Goal: Task Accomplishment & Management: Complete application form

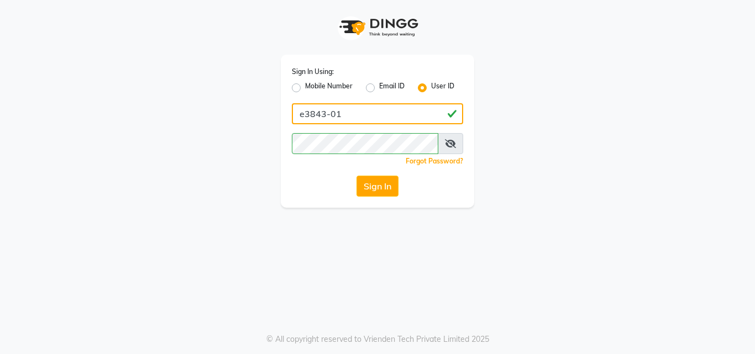
click at [342, 118] on input "e3843-01" at bounding box center [377, 113] width 171 height 21
type input "E1785-13"
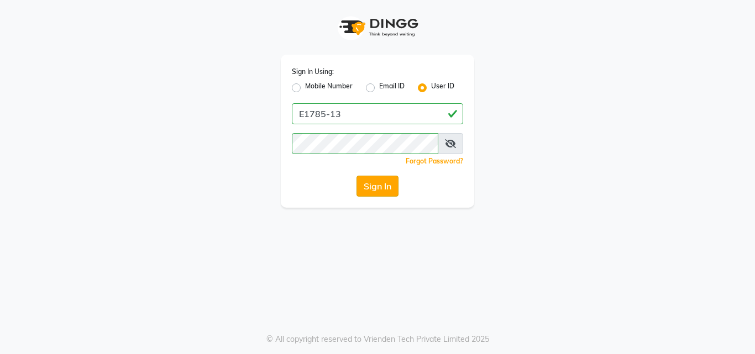
click at [376, 189] on button "Sign In" at bounding box center [377, 186] width 42 height 21
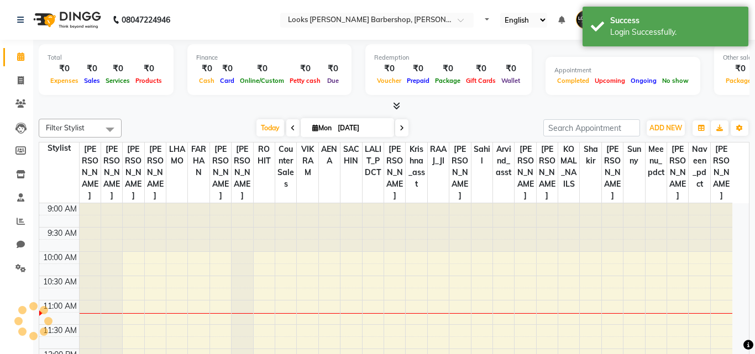
select select "en"
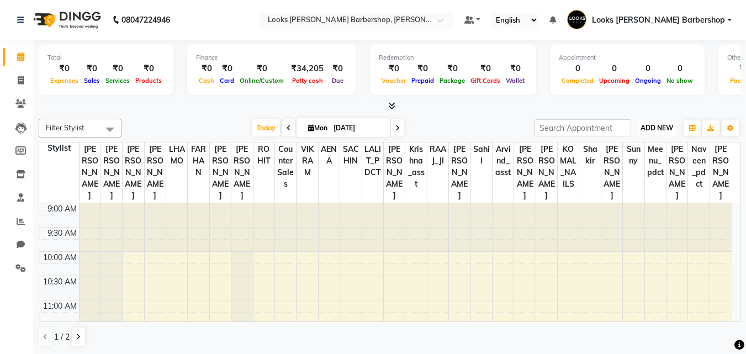
click at [667, 125] on span "ADD NEW" at bounding box center [657, 128] width 33 height 8
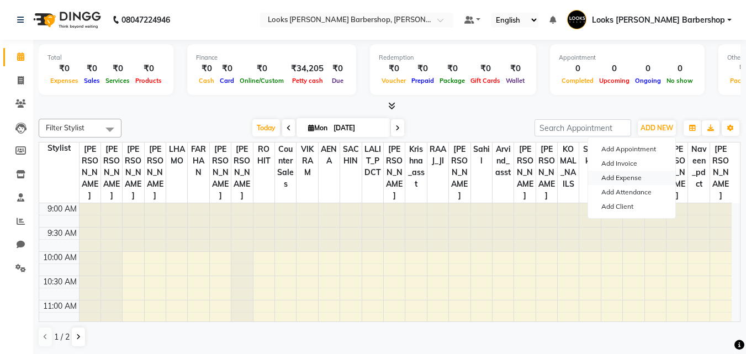
click at [636, 178] on link "Add Expense" at bounding box center [631, 178] width 87 height 14
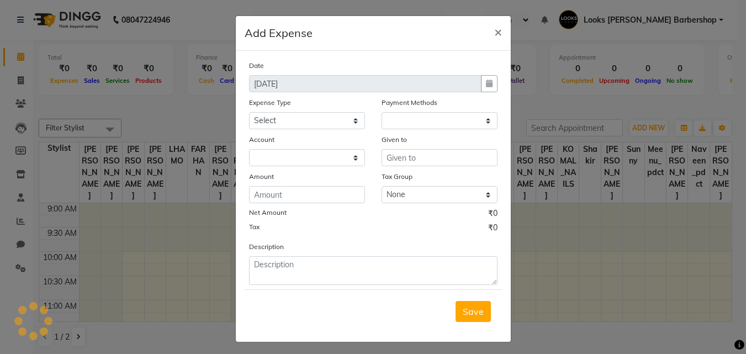
select select "1"
select select "3128"
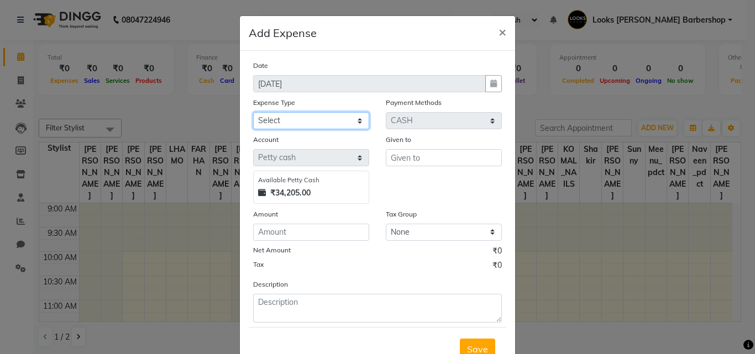
click at [354, 120] on select "Select Bank Deposit Blinkit Cash Handover Client ordered food Client Refund Agn…" at bounding box center [311, 120] width 116 height 17
select select "23704"
click at [253, 112] on select "Select Bank Deposit Blinkit Cash Handover Client ordered food Client Refund Agn…" at bounding box center [311, 120] width 116 height 17
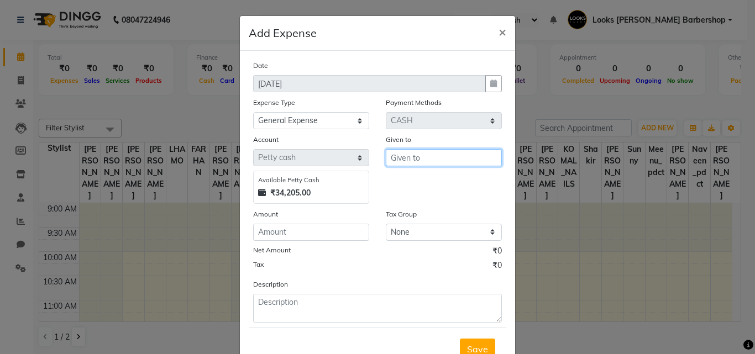
click at [411, 155] on input "text" at bounding box center [444, 157] width 116 height 17
type input "BLINK IT"
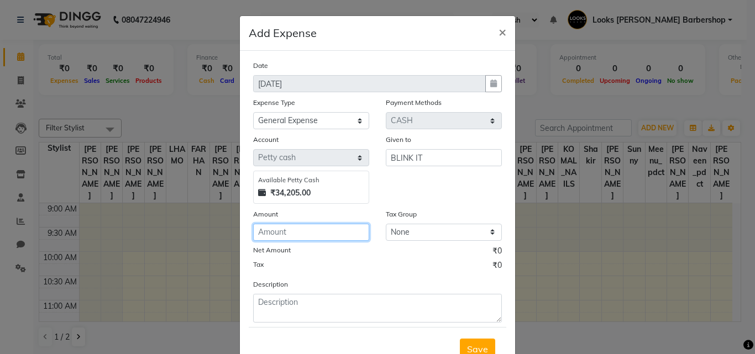
click at [287, 233] on input "number" at bounding box center [311, 232] width 116 height 17
type input "424"
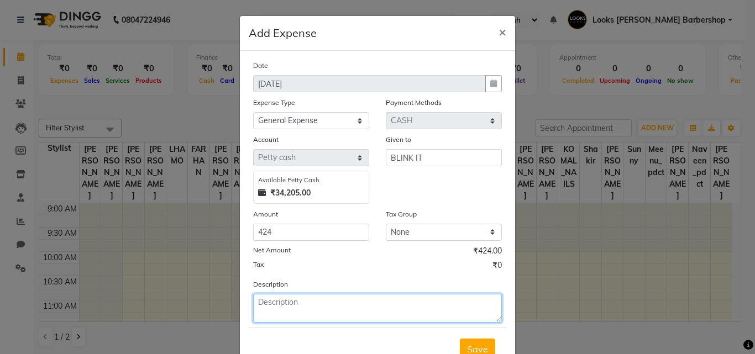
click at [270, 305] on textarea at bounding box center [377, 308] width 249 height 29
type textarea "BLINKIT PHEYNOL CANS"
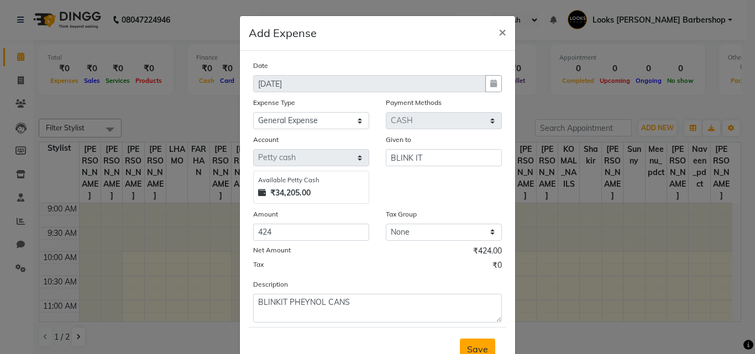
click at [474, 342] on button "Save" at bounding box center [477, 349] width 35 height 21
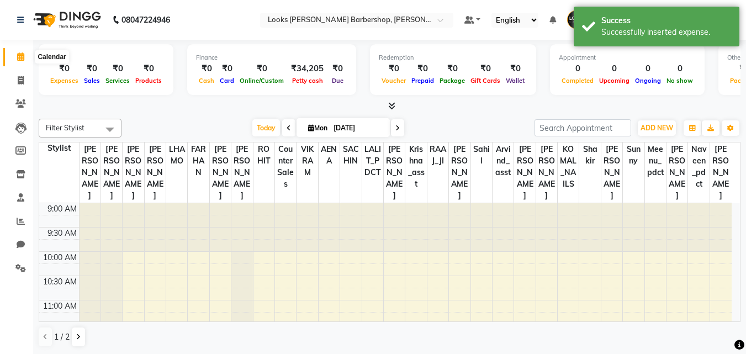
click at [16, 55] on span at bounding box center [20, 57] width 19 height 13
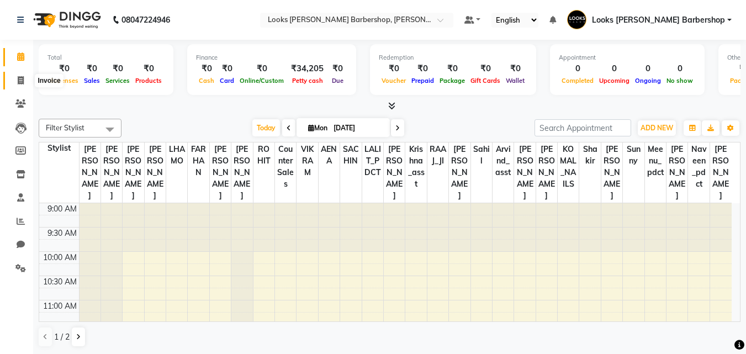
click at [21, 81] on icon at bounding box center [21, 80] width 6 height 8
select select "4323"
select select "service"
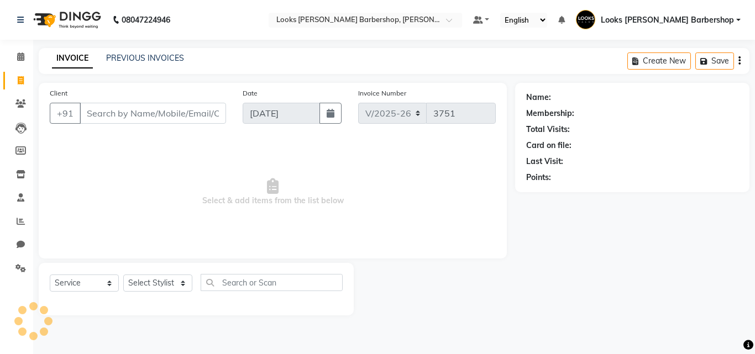
click at [112, 115] on input "Client" at bounding box center [153, 113] width 146 height 21
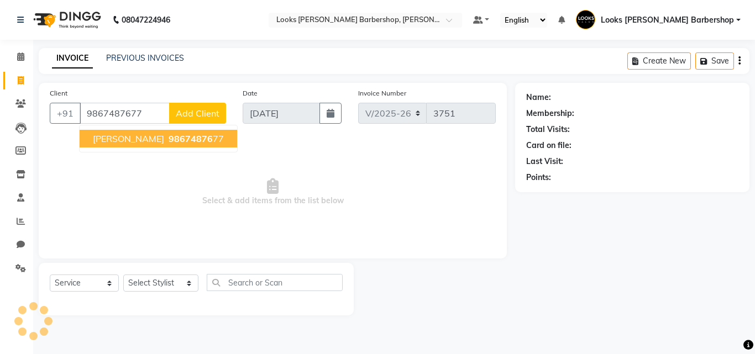
type input "9867487677"
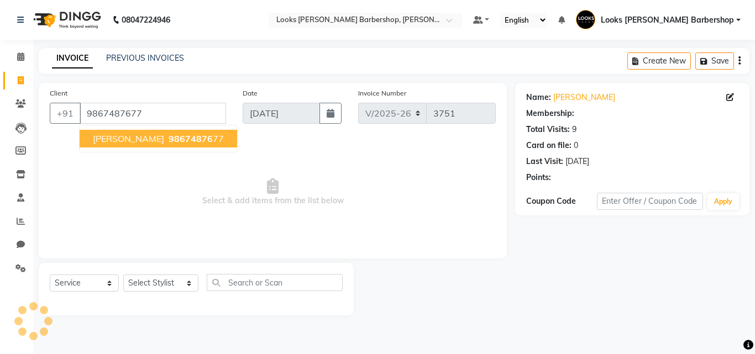
select select "1: Object"
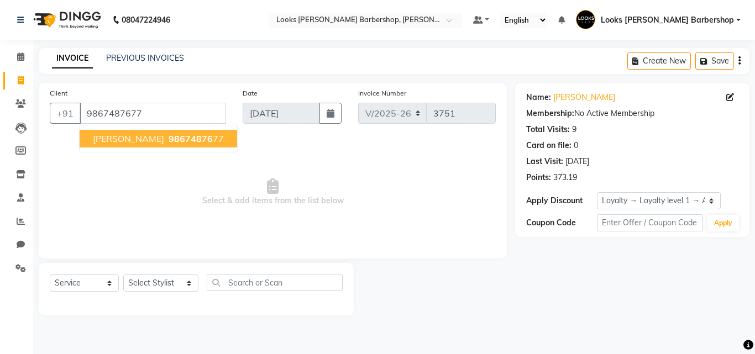
click at [168, 134] on span "98674876" at bounding box center [190, 138] width 44 height 11
select select "1: Object"
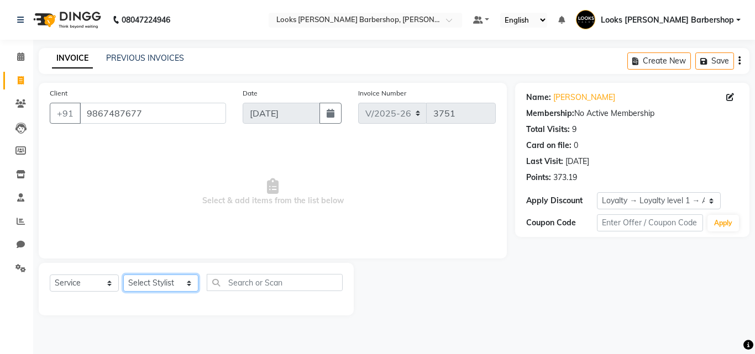
click at [182, 284] on select "Select Stylist [PERSON_NAME] AENA Amazon_Kart Arvind_asst [PERSON_NAME] Counter…" at bounding box center [160, 283] width 75 height 17
select select "23410"
click at [123, 275] on select "Select Stylist [PERSON_NAME] AENA Amazon_Kart Arvind_asst [PERSON_NAME] Counter…" at bounding box center [160, 283] width 75 height 17
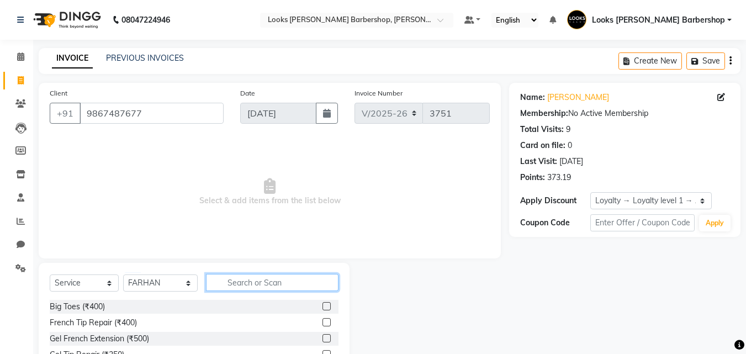
click at [217, 288] on input "text" at bounding box center [272, 282] width 133 height 17
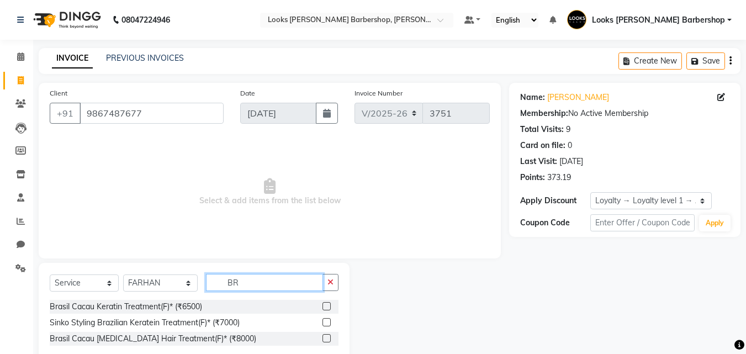
type input "B"
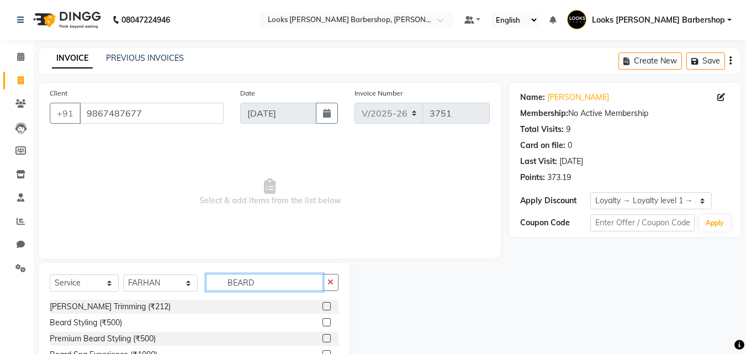
type input "BEARD"
click at [329, 306] on label at bounding box center [327, 306] width 8 height 8
click at [329, 306] on input "checkbox" at bounding box center [326, 306] width 7 height 7
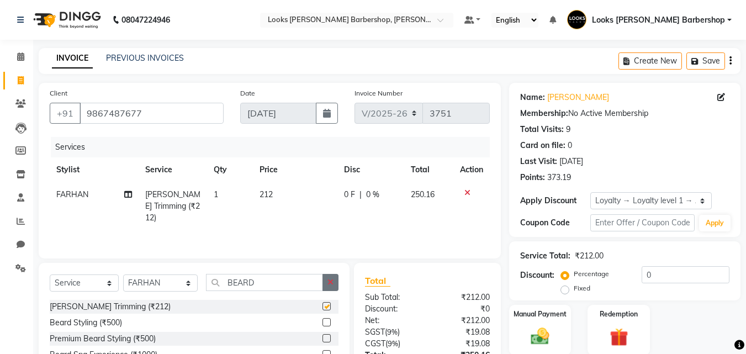
checkbox input "false"
click at [330, 277] on button "button" at bounding box center [331, 282] width 16 height 17
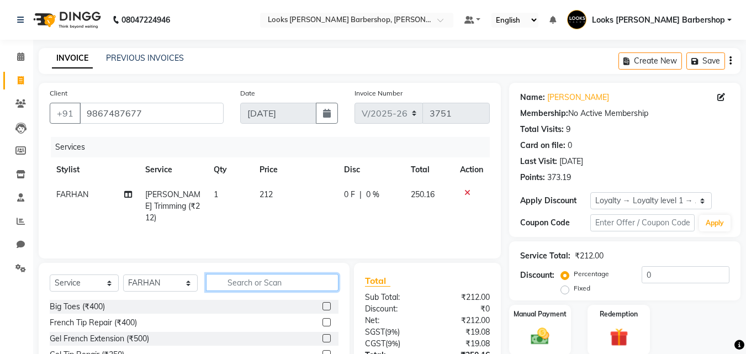
click at [327, 277] on input "text" at bounding box center [272, 282] width 133 height 17
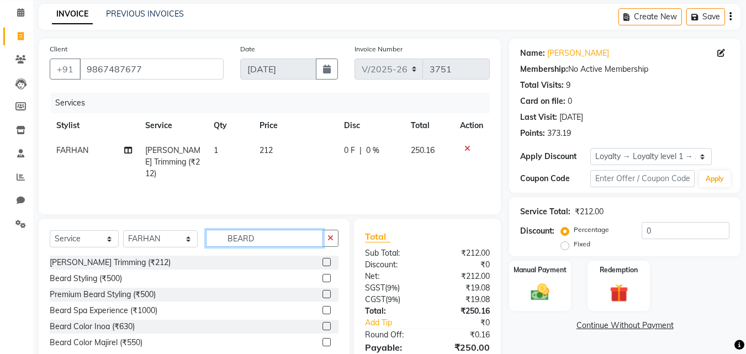
scroll to position [66, 0]
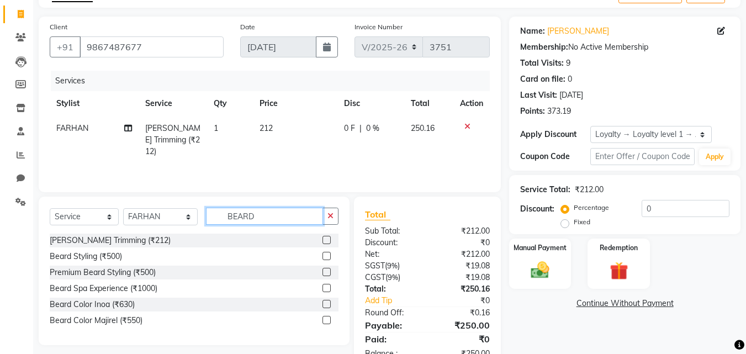
type input "BEARD"
click at [327, 305] on label at bounding box center [327, 304] width 8 height 8
click at [327, 305] on input "checkbox" at bounding box center [326, 304] width 7 height 7
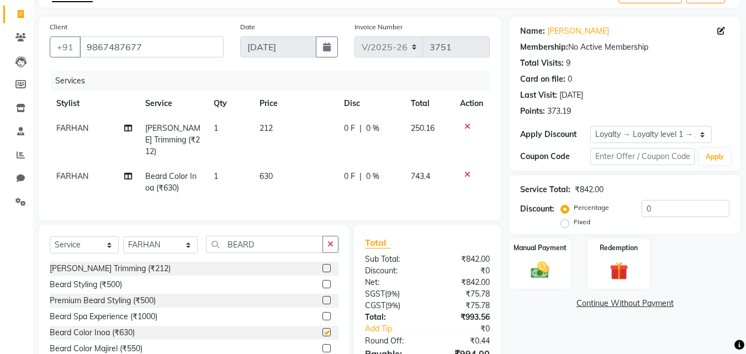
checkbox input "false"
click at [274, 129] on td "212" at bounding box center [295, 140] width 85 height 48
select select "23410"
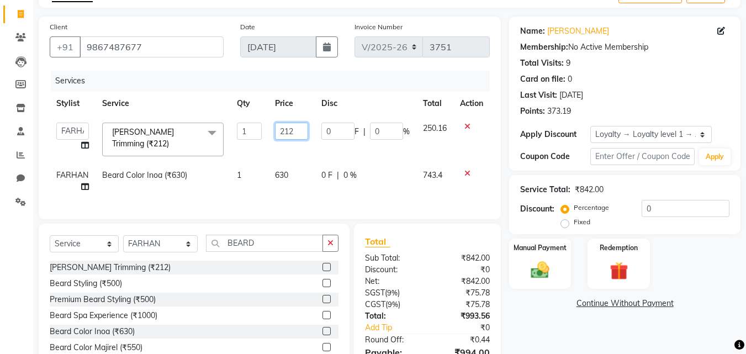
click at [293, 129] on input "212" at bounding box center [292, 131] width 34 height 17
type input "2"
type input "1000"
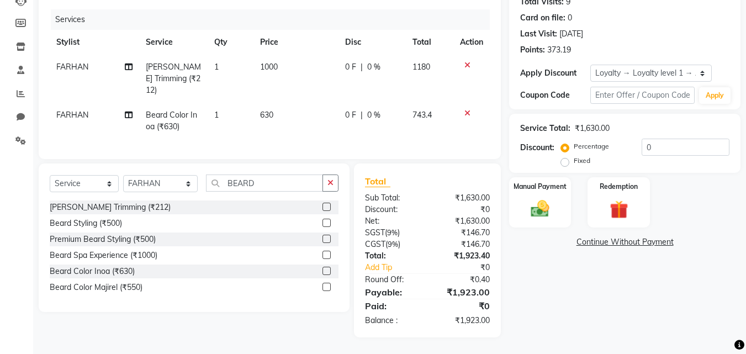
scroll to position [124, 0]
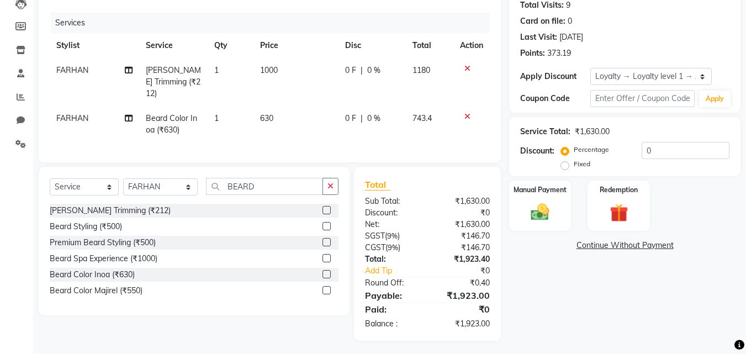
click at [574, 305] on div "Name: Happy Kumar Membership: No Active Membership Total Visits: 9 Card on file…" at bounding box center [629, 150] width 240 height 382
click at [186, 184] on select "Select Stylist [PERSON_NAME] AENA Amazon_Kart Arvind_asst [PERSON_NAME] Counter…" at bounding box center [160, 186] width 75 height 17
select select "23413"
click at [123, 178] on select "Select Stylist [PERSON_NAME] AENA Amazon_Kart Arvind_asst [PERSON_NAME] Counter…" at bounding box center [160, 186] width 75 height 17
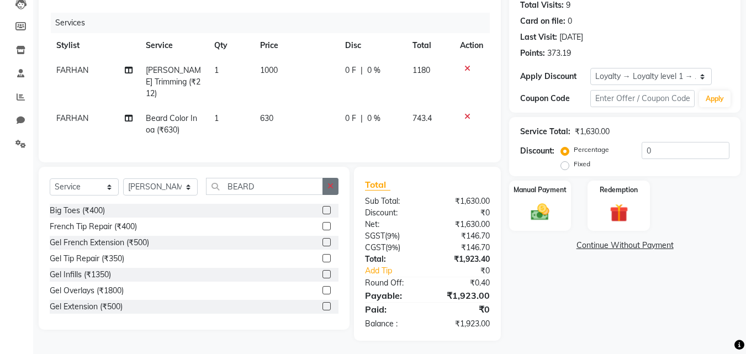
click at [328, 183] on icon "button" at bounding box center [331, 186] width 6 height 8
click at [312, 186] on input "text" at bounding box center [272, 186] width 133 height 17
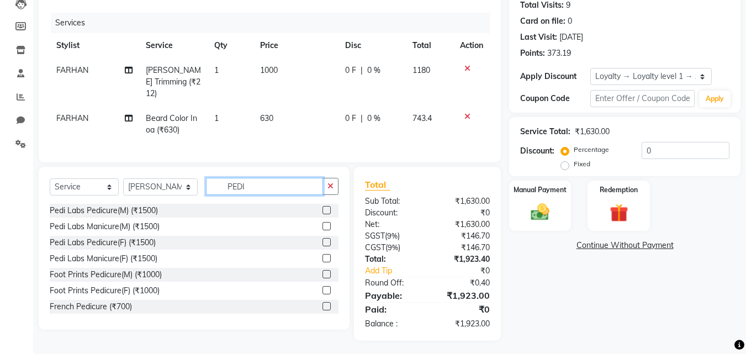
type input "PEDI"
click at [323, 208] on label at bounding box center [327, 210] width 8 height 8
click at [323, 208] on input "checkbox" at bounding box center [326, 210] width 7 height 7
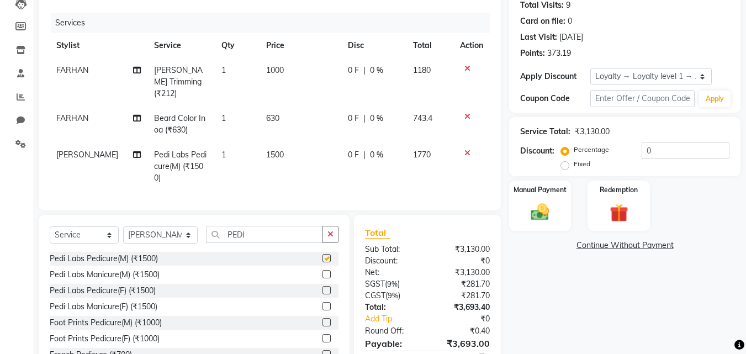
checkbox input "false"
click at [181, 230] on select "Select Stylist [PERSON_NAME] AENA Amazon_Kart Arvind_asst [PERSON_NAME] Counter…" at bounding box center [160, 234] width 75 height 17
select select "23410"
click at [123, 226] on select "Select Stylist [PERSON_NAME] AENA Amazon_Kart Arvind_asst [PERSON_NAME] Counter…" at bounding box center [160, 234] width 75 height 17
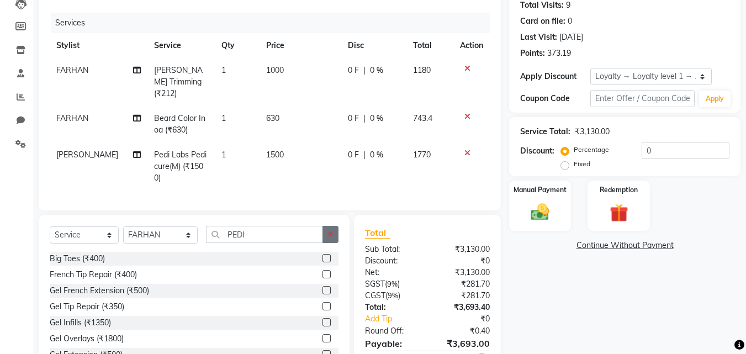
click at [333, 231] on icon "button" at bounding box center [331, 234] width 6 height 8
click at [302, 232] on input "text" at bounding box center [272, 234] width 133 height 17
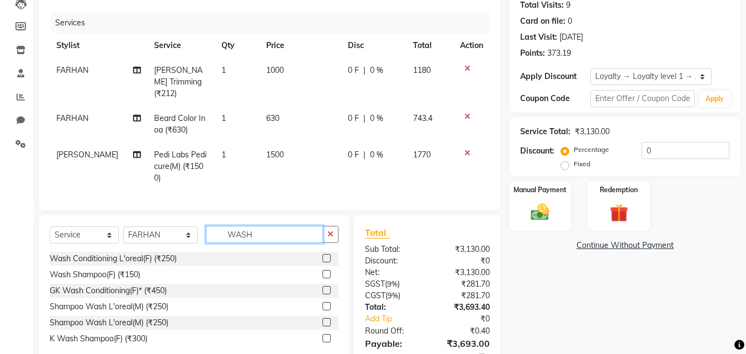
type input "WASH"
click at [326, 271] on label at bounding box center [327, 274] width 8 height 8
click at [326, 271] on input "checkbox" at bounding box center [326, 274] width 7 height 7
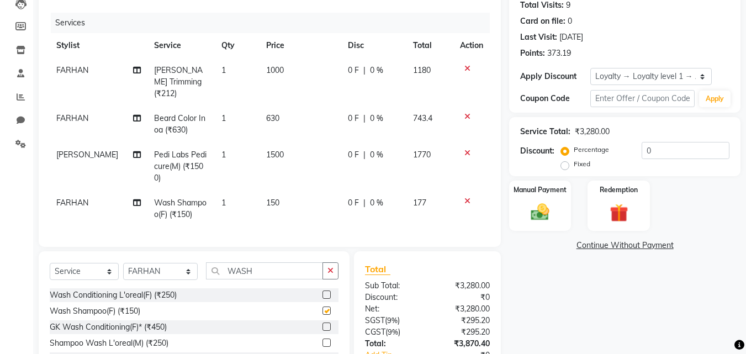
checkbox input "false"
click at [278, 197] on td "150" at bounding box center [301, 209] width 82 height 36
select select "23410"
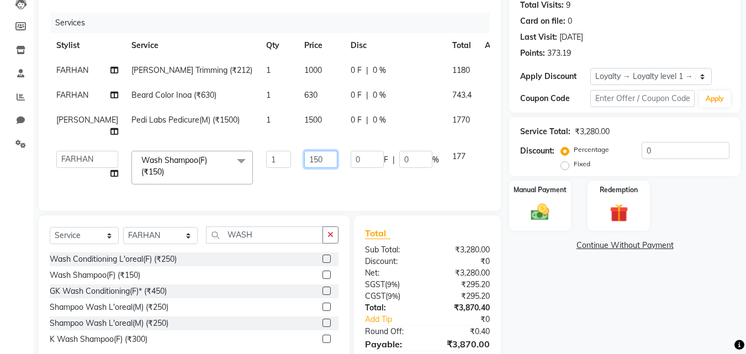
click at [304, 168] on input "150" at bounding box center [320, 159] width 33 height 17
type input "153"
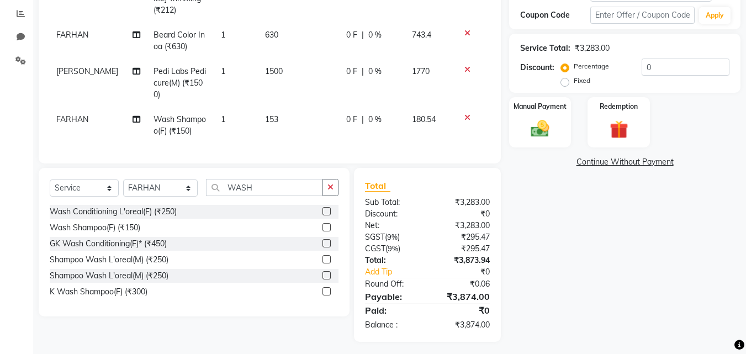
click at [628, 266] on div "Name: Happy Kumar Membership: No Active Membership Total Visits: 9 Card on file…" at bounding box center [629, 108] width 240 height 467
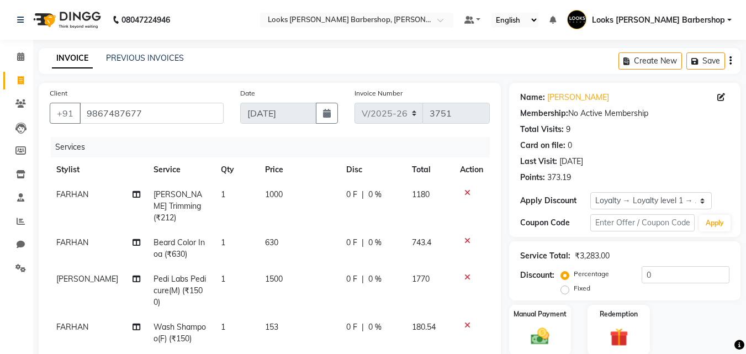
scroll to position [209, 0]
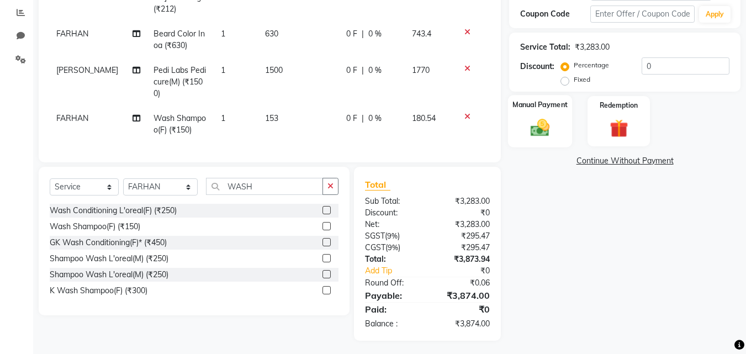
click at [556, 113] on div "Manual Payment" at bounding box center [540, 121] width 65 height 52
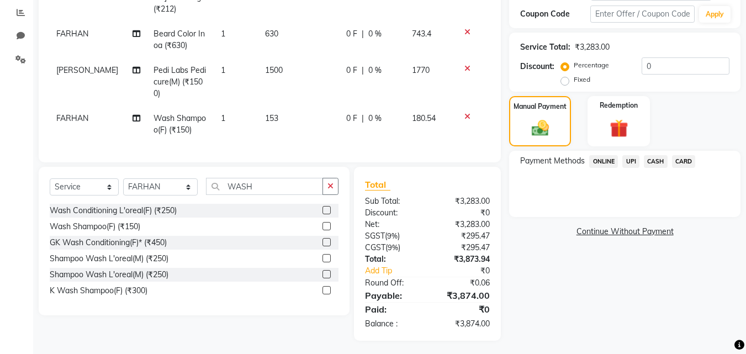
click at [652, 161] on span "CASH" at bounding box center [656, 161] width 24 height 13
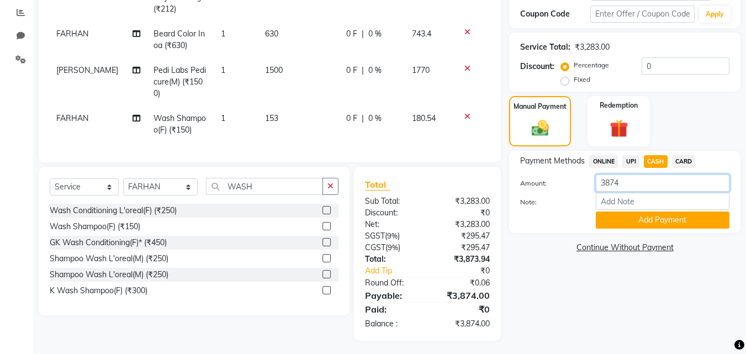
click at [627, 183] on input "3874" at bounding box center [663, 183] width 134 height 17
type input "3"
type input "4000"
click at [663, 217] on button "Add Payment" at bounding box center [663, 220] width 134 height 17
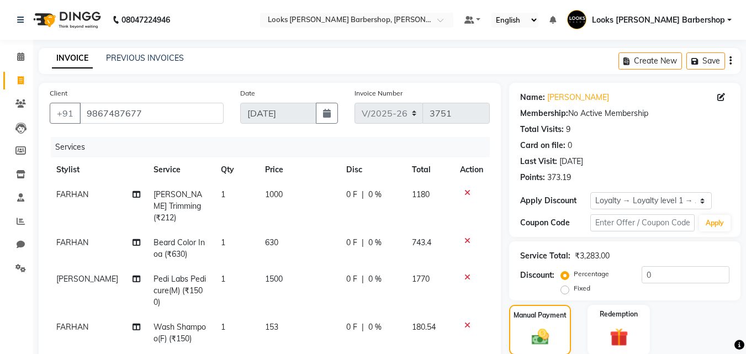
scroll to position [337, 0]
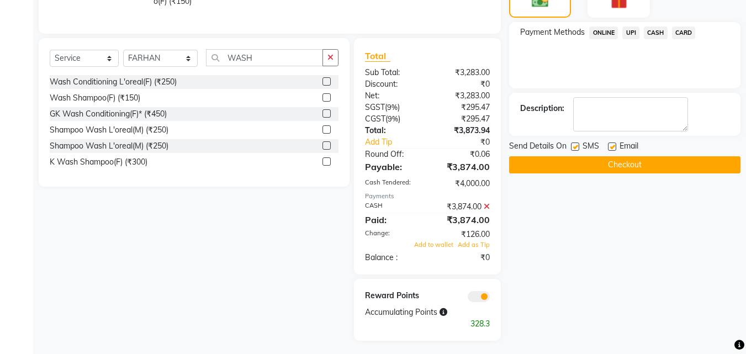
click at [628, 161] on button "Checkout" at bounding box center [624, 164] width 231 height 17
